Goal: Check status: Check status

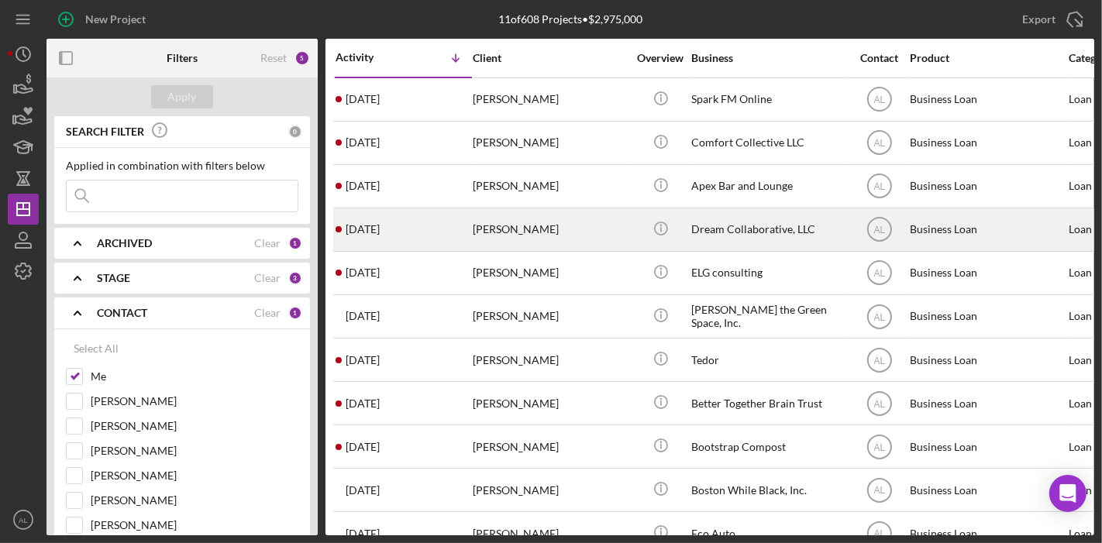
scroll to position [29, 129]
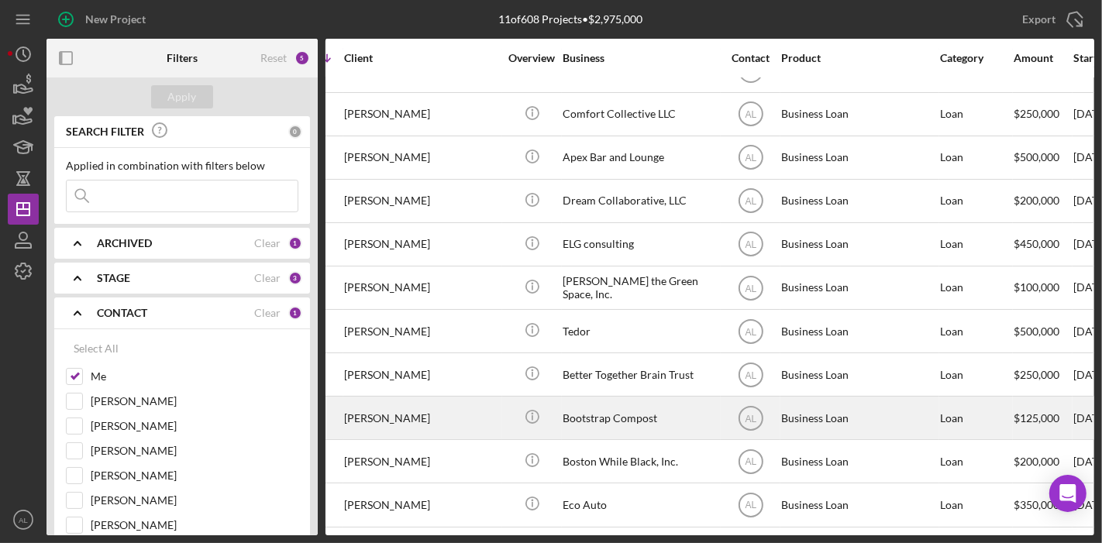
click at [631, 412] on div "Bootstrap Compost" at bounding box center [639, 417] width 155 height 41
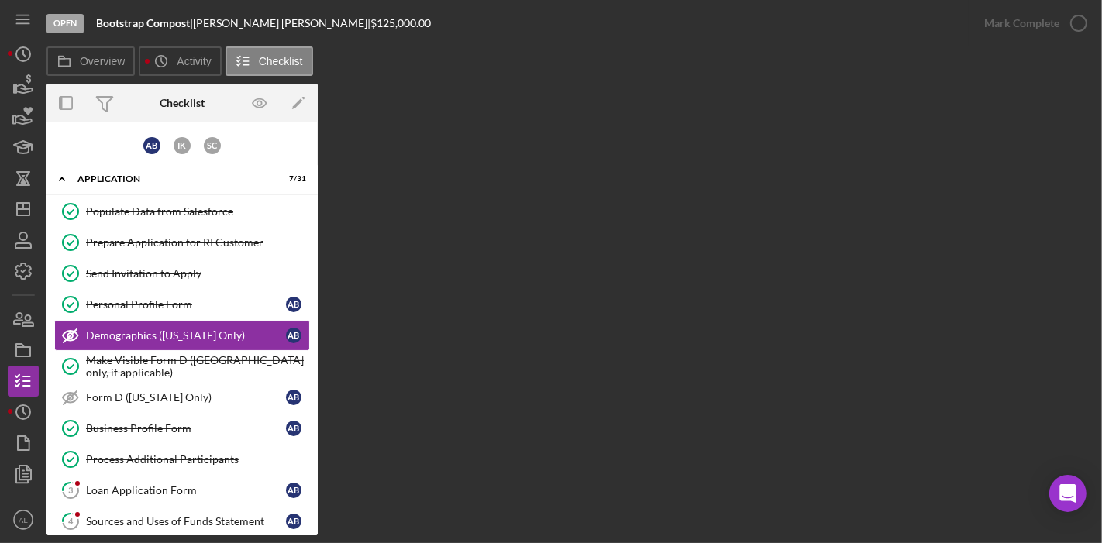
scroll to position [5, 0]
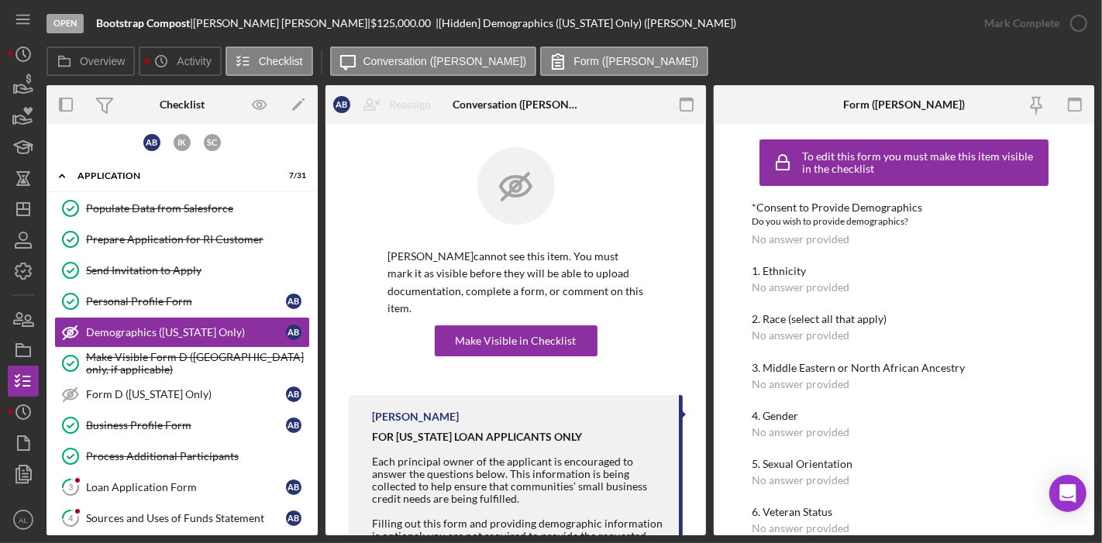
drag, startPoint x: 318, startPoint y: 200, endPoint x: 313, endPoint y: 225, distance: 25.4
click at [313, 225] on div "Overview Internal Workflow Stage Open Icon/Dropdown Arrow Archive (can unarchiv…" at bounding box center [569, 310] width 1047 height 450
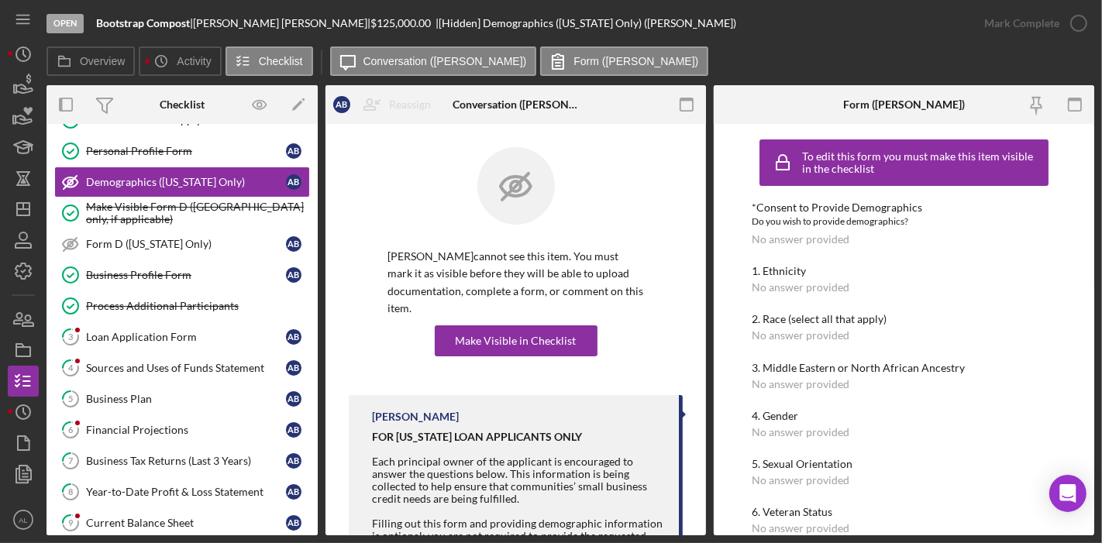
scroll to position [167, 0]
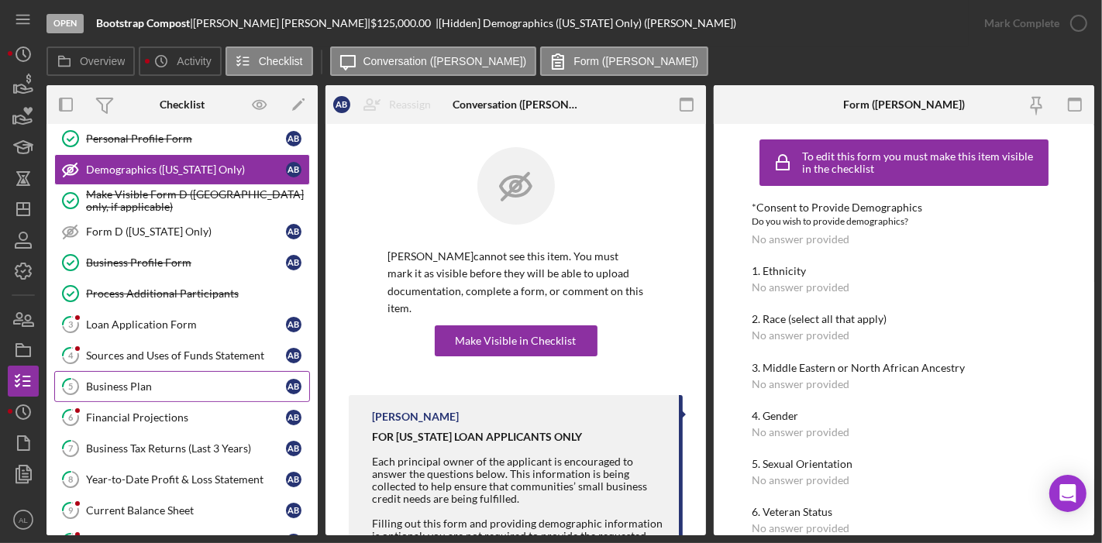
click at [141, 380] on div "Business Plan" at bounding box center [186, 386] width 200 height 12
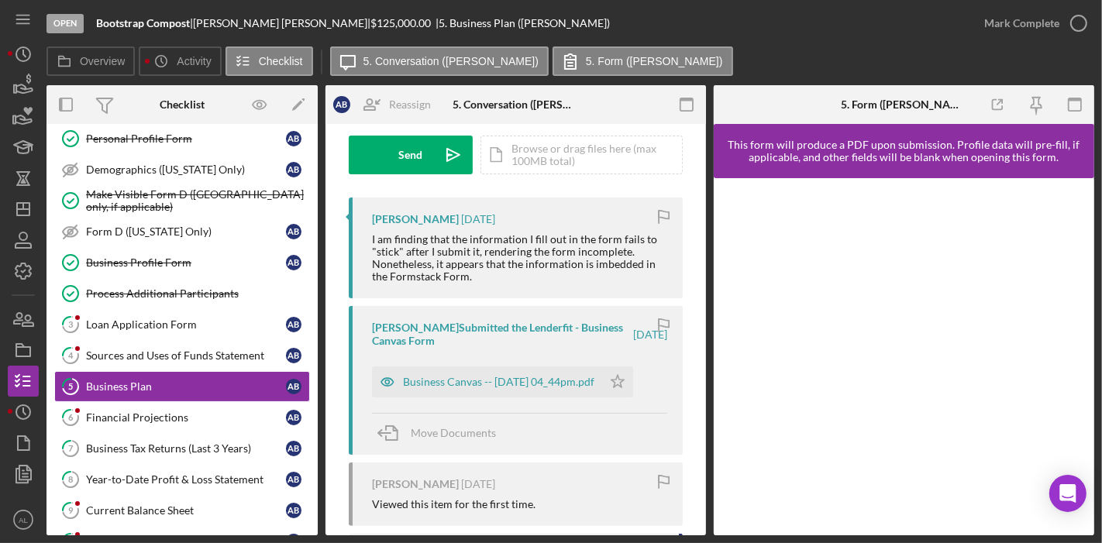
scroll to position [235, 0]
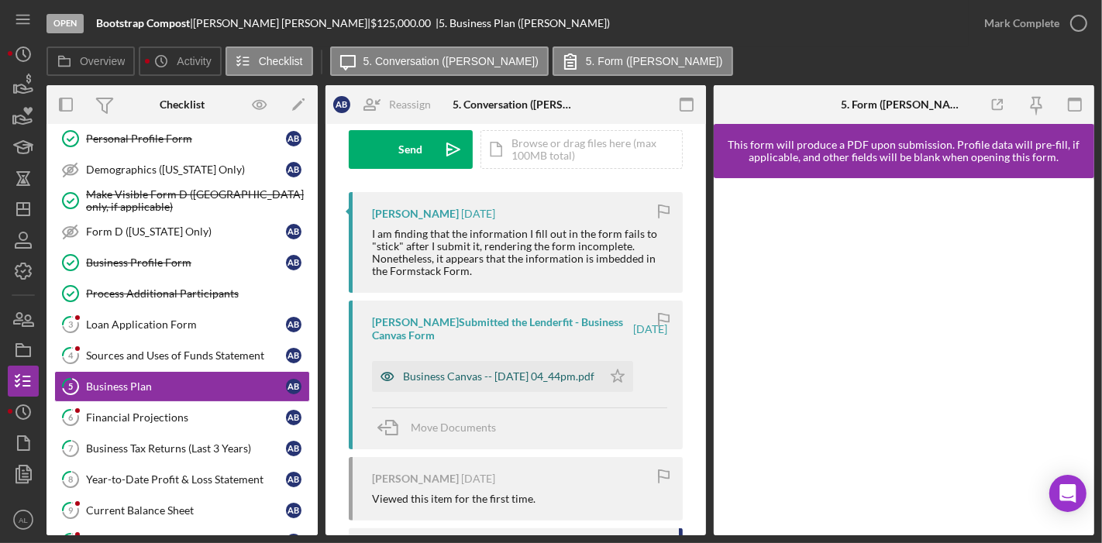
click at [497, 370] on div "Business Canvas -- [DATE] 04_44pm.pdf" at bounding box center [498, 376] width 191 height 12
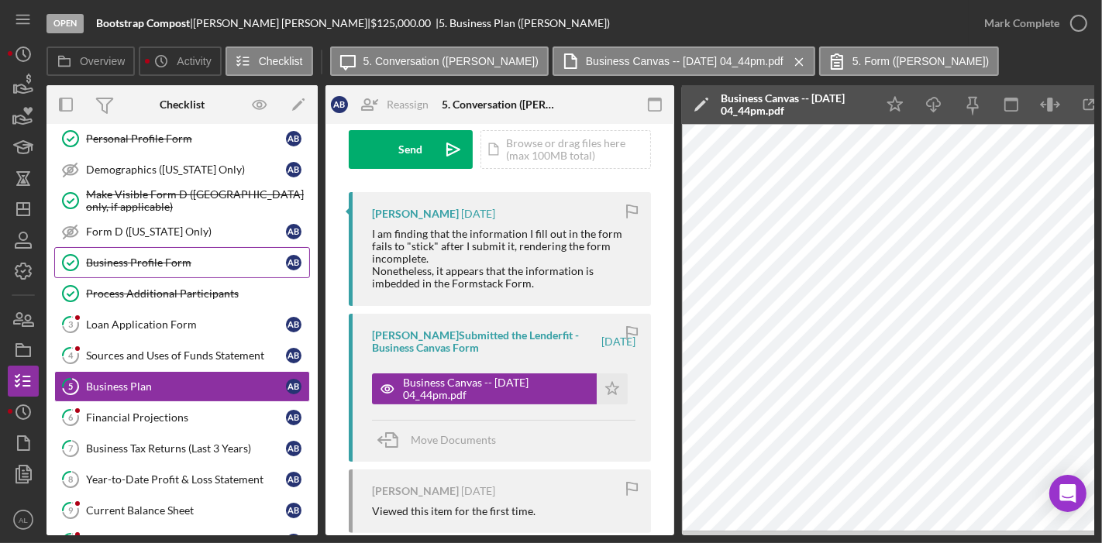
click at [172, 251] on link "Business Profile Form Business Profile Form A B" at bounding box center [182, 262] width 256 height 31
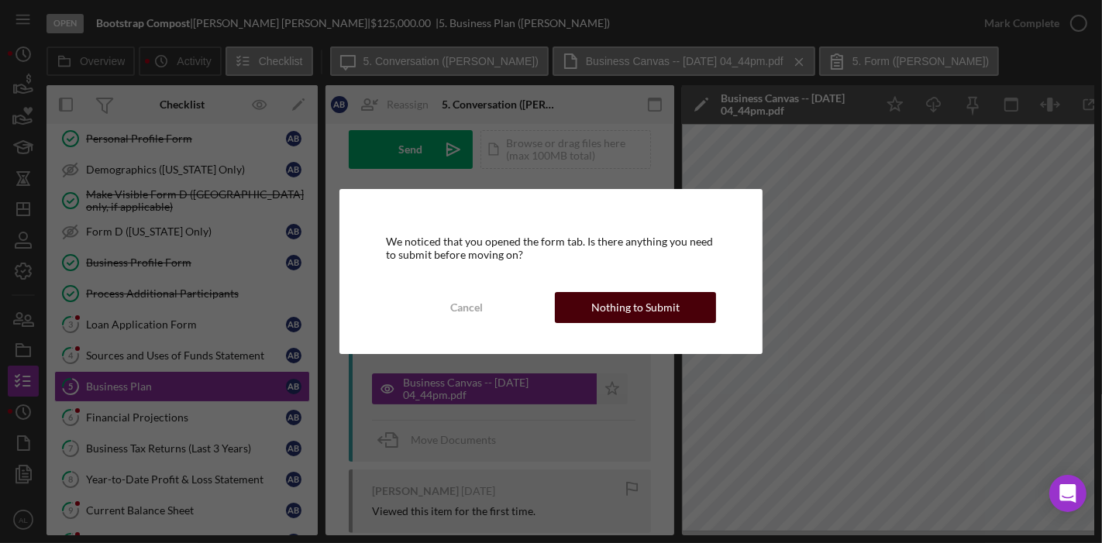
click at [599, 312] on div "Nothing to Submit" at bounding box center [635, 307] width 88 height 31
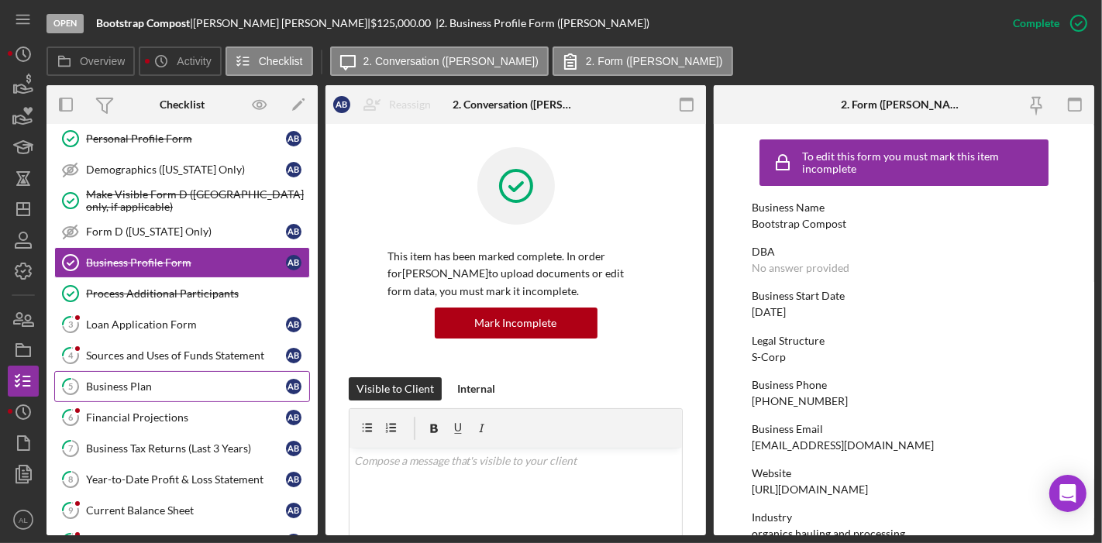
click at [167, 380] on div "Business Plan" at bounding box center [186, 386] width 200 height 12
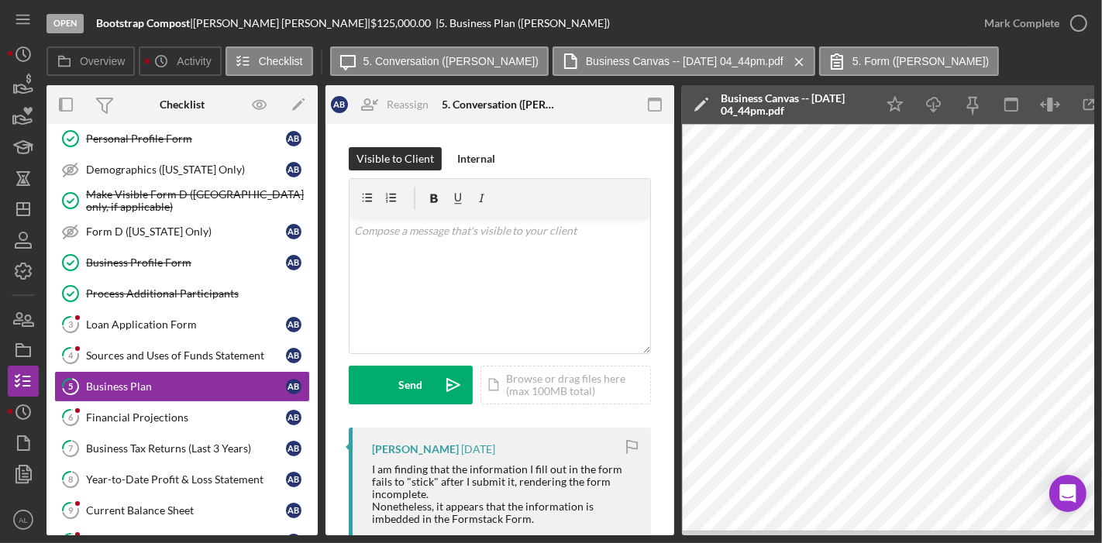
drag, startPoint x: 768, startPoint y: 535, endPoint x: 815, endPoint y: 533, distance: 47.3
click at [815, 533] on div "Open Bootstrap Compost | [PERSON_NAME] | $125,000.00 | 5. Business Plan ([PERSO…" at bounding box center [551, 271] width 1102 height 543
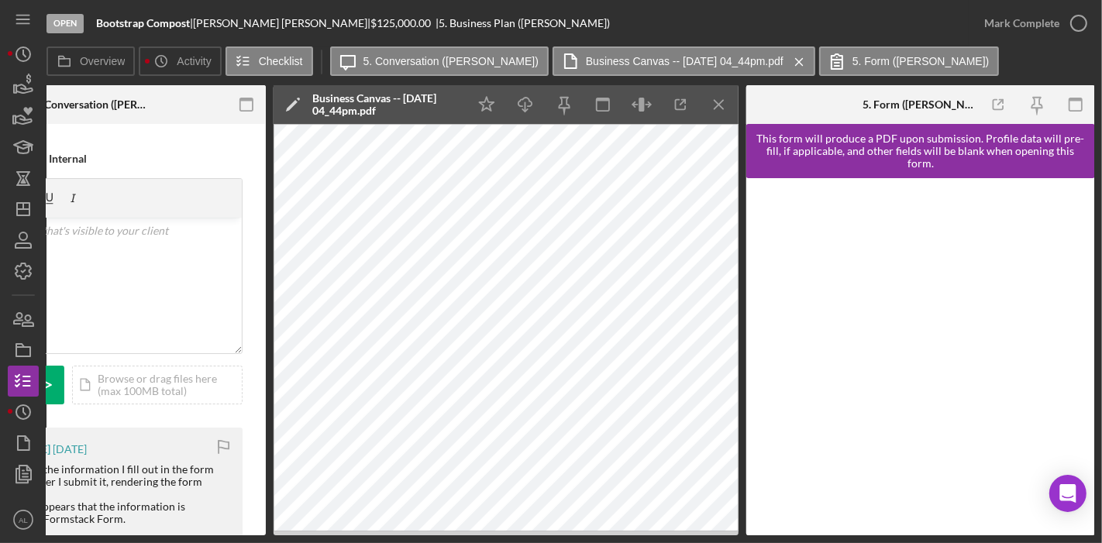
drag, startPoint x: 391, startPoint y: 537, endPoint x: 365, endPoint y: 534, distance: 26.5
click at [365, 534] on div "Open Bootstrap Compost | [PERSON_NAME] | $125,000.00 | 5. Business Plan ([PERSO…" at bounding box center [551, 271] width 1102 height 543
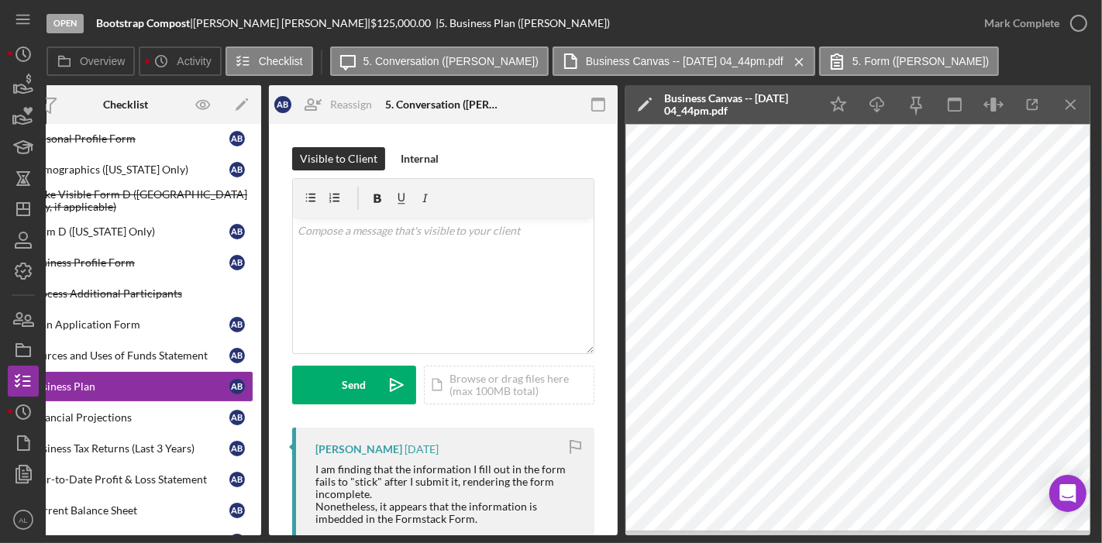
scroll to position [0, 50]
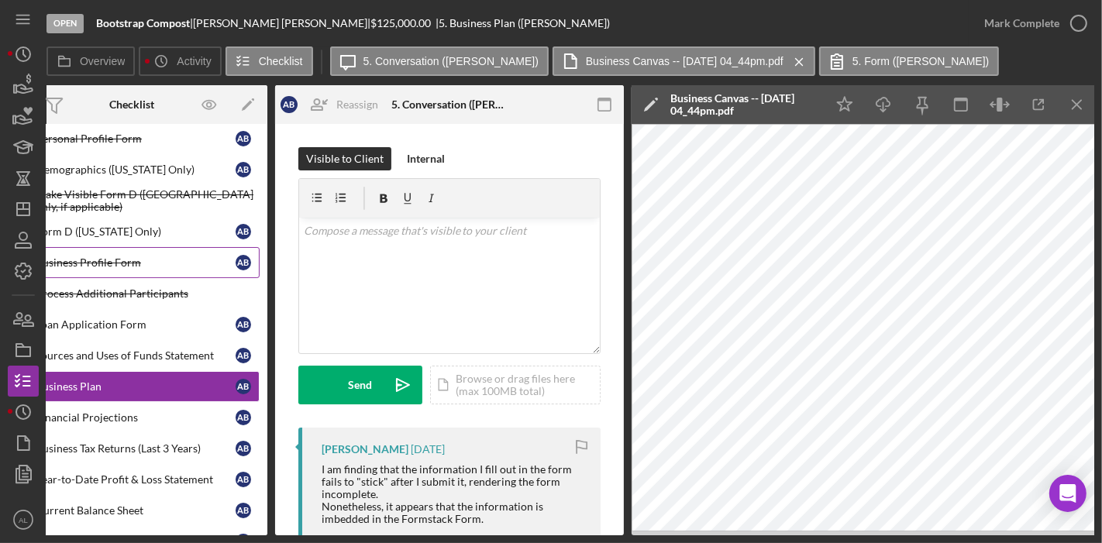
click at [106, 256] on div "Business Profile Form" at bounding box center [136, 262] width 200 height 12
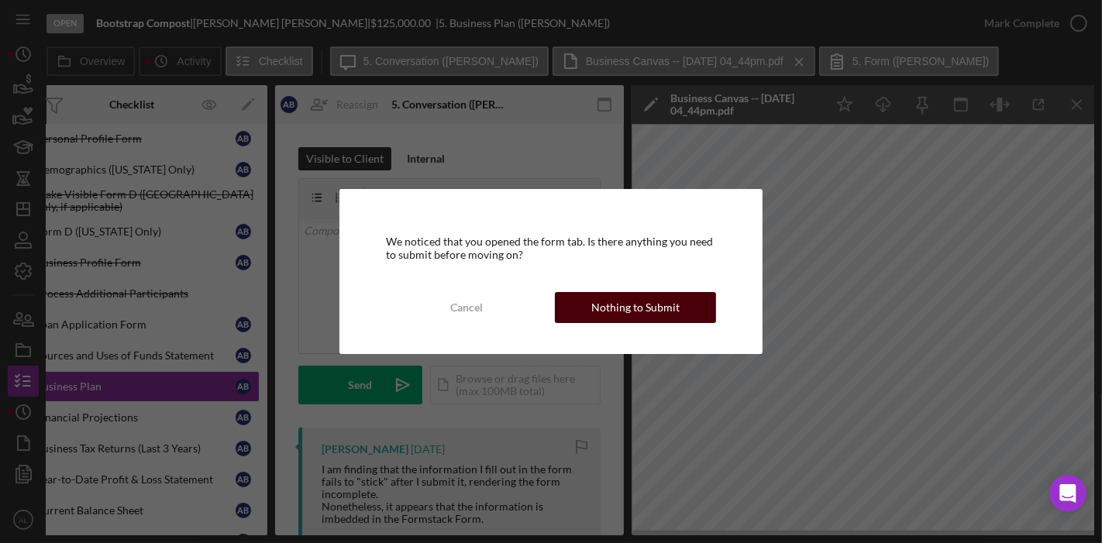
click at [592, 307] on button "Nothing to Submit" at bounding box center [635, 307] width 161 height 31
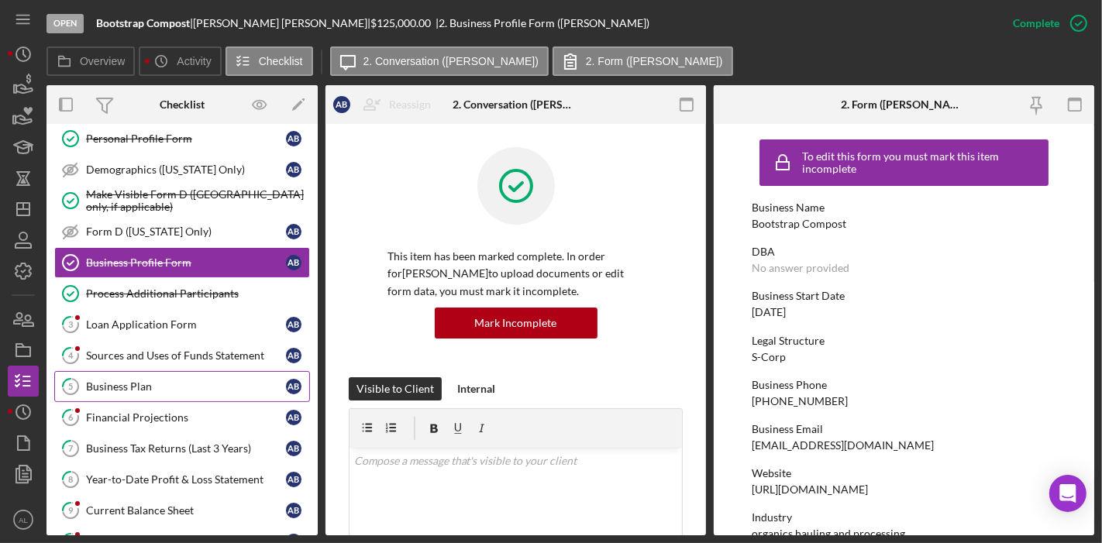
click at [146, 380] on div "Business Plan" at bounding box center [186, 386] width 200 height 12
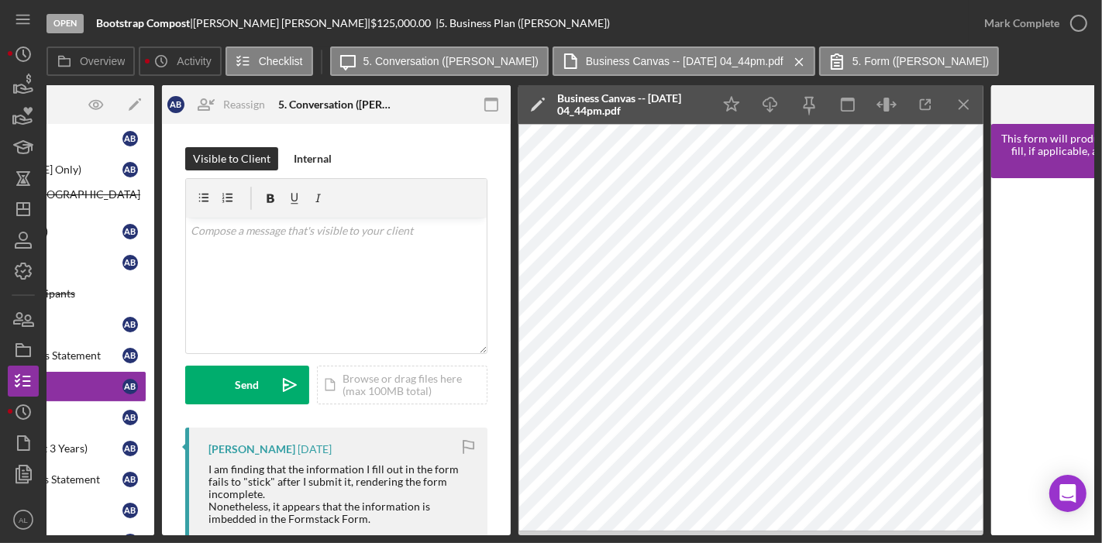
scroll to position [0, 187]
